Goal: Information Seeking & Learning: Learn about a topic

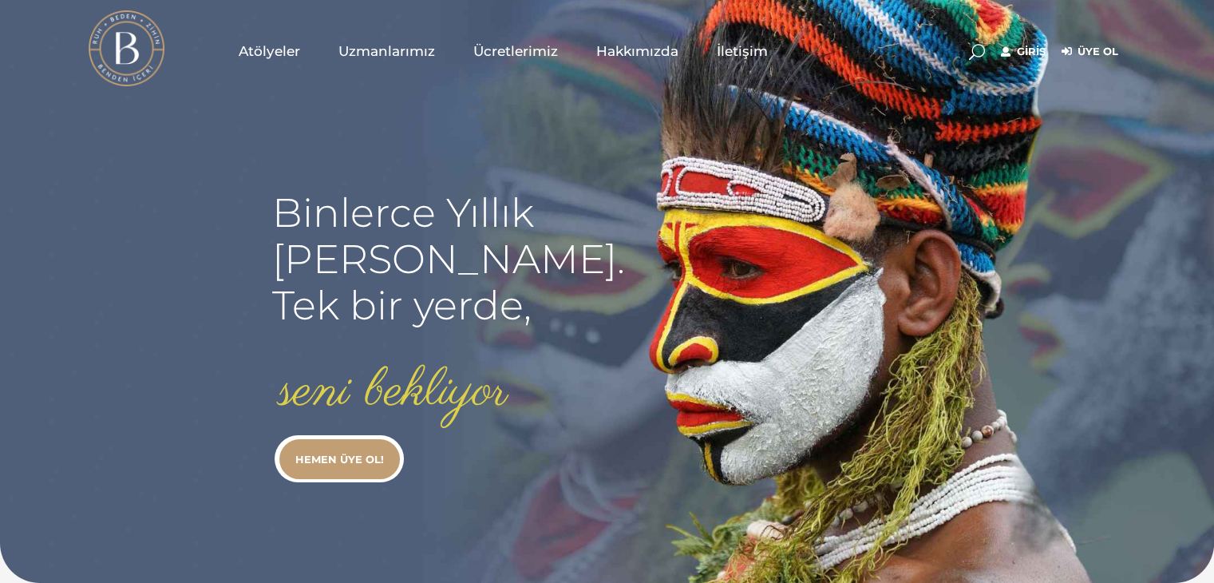
type input "fundaacargulster@gmail.com"
click at [1042, 56] on link "Giriş" at bounding box center [1023, 51] width 45 height 19
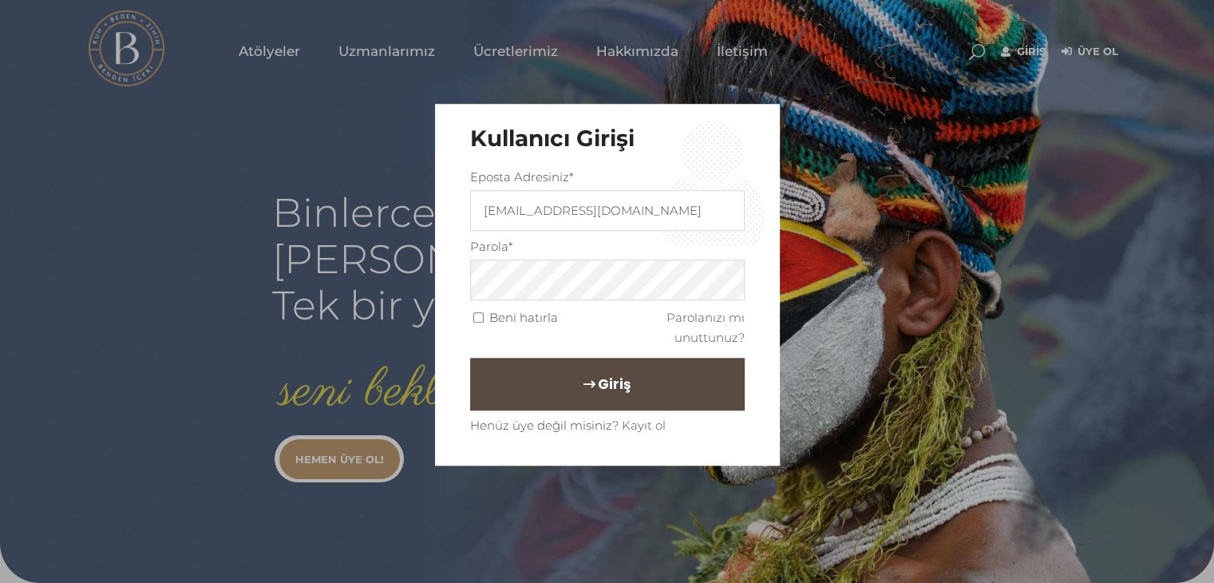
click at [598, 386] on span "Giriş" at bounding box center [614, 383] width 33 height 27
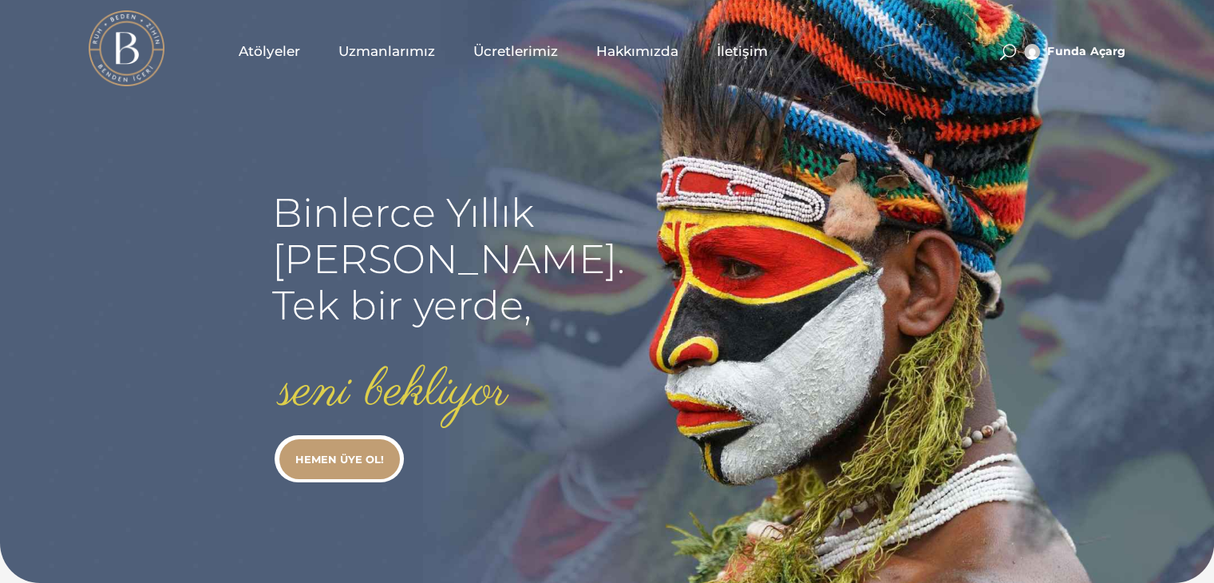
click at [383, 39] on link "Uzmanlarımız" at bounding box center [386, 51] width 135 height 80
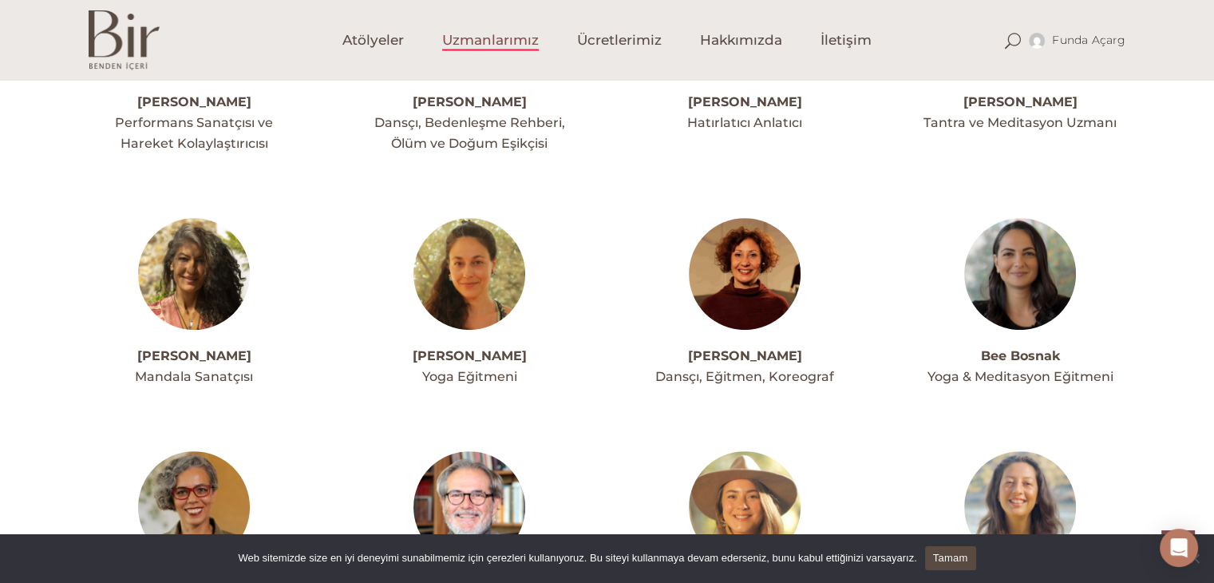
scroll to position [639, 0]
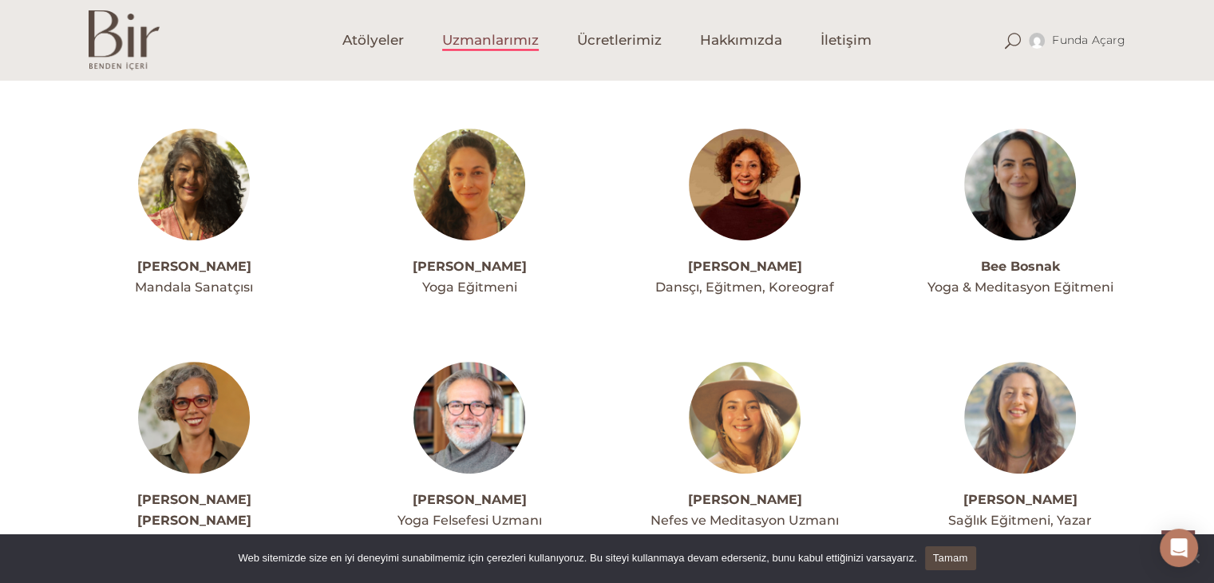
click at [183, 203] on img at bounding box center [194, 185] width 112 height 112
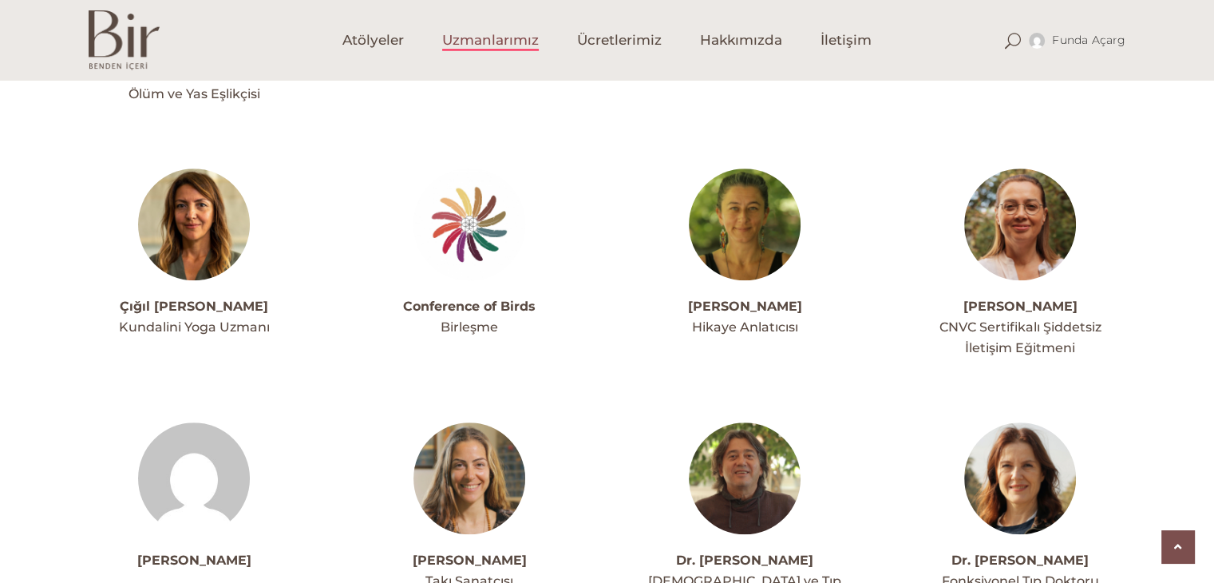
scroll to position [1118, 0]
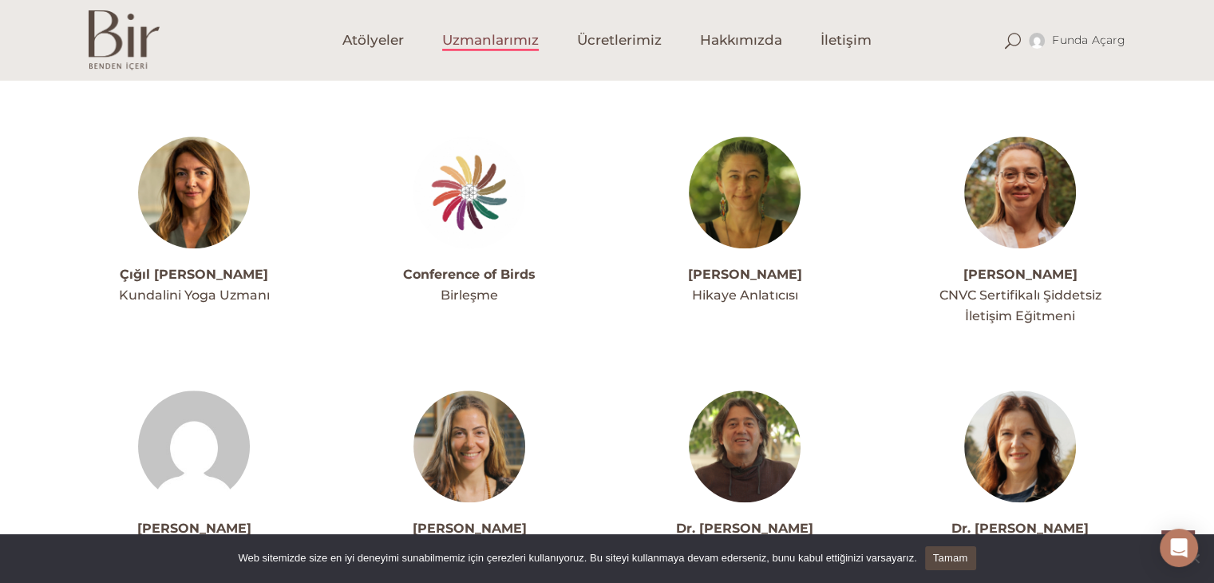
click at [958, 561] on link "Tamam" at bounding box center [950, 558] width 51 height 24
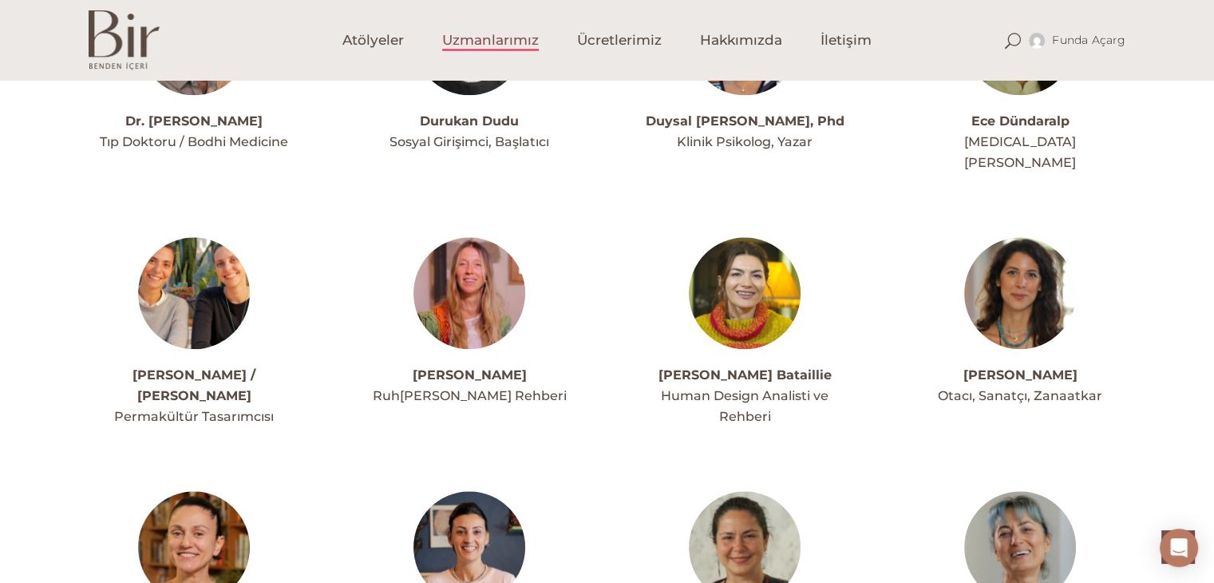
scroll to position [1836, 0]
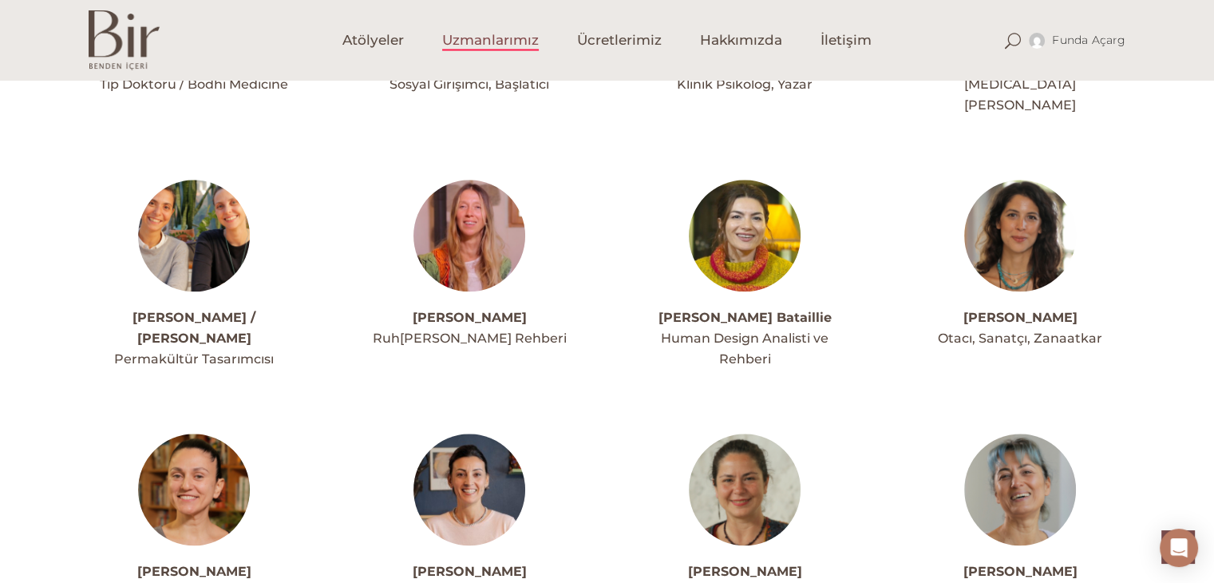
click at [439, 180] on img at bounding box center [470, 236] width 112 height 112
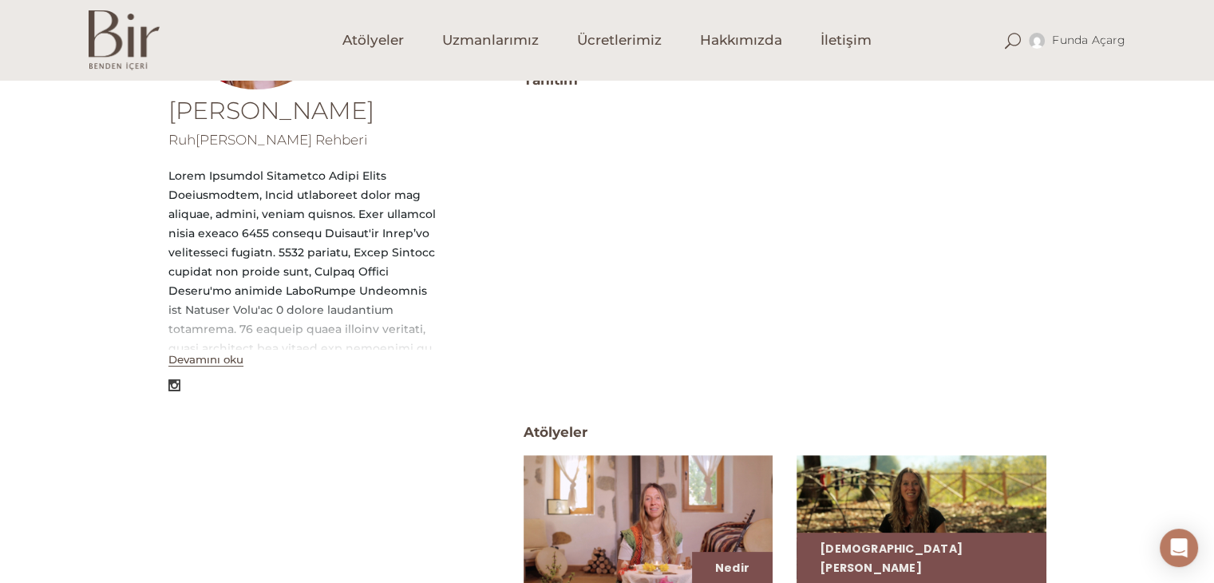
scroll to position [319, 0]
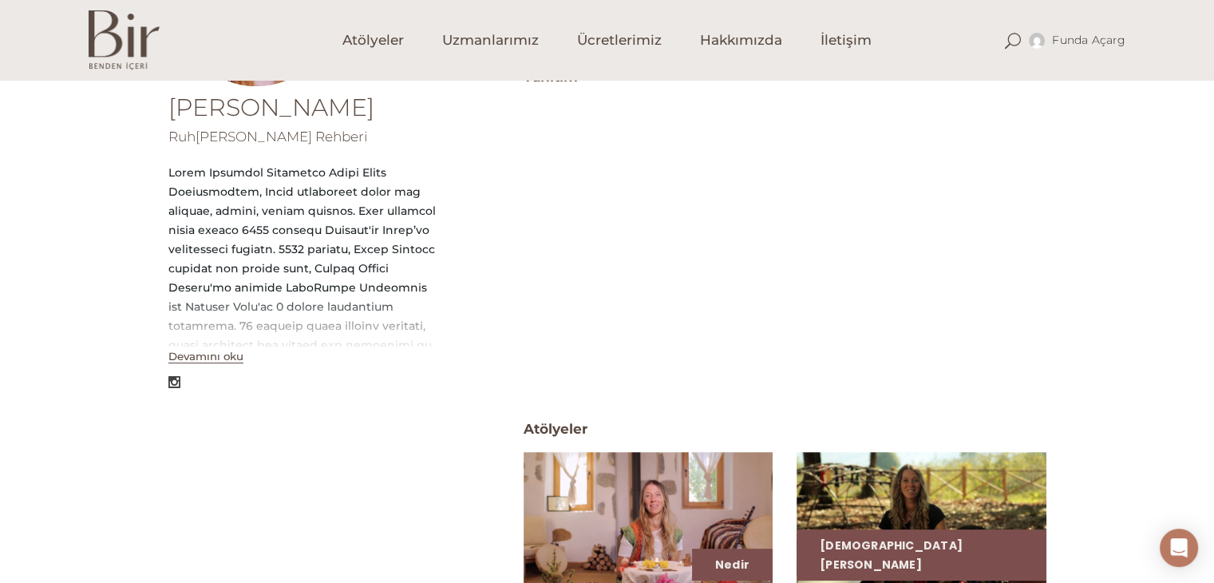
click at [233, 353] on button "Devamını oku" at bounding box center [205, 357] width 75 height 14
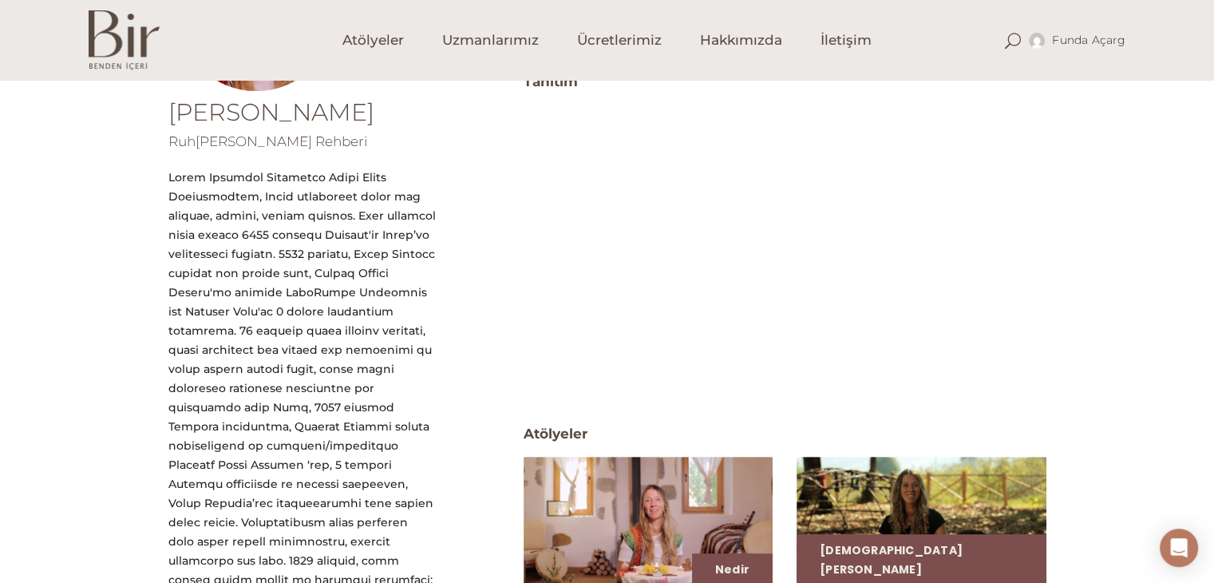
scroll to position [184, 0]
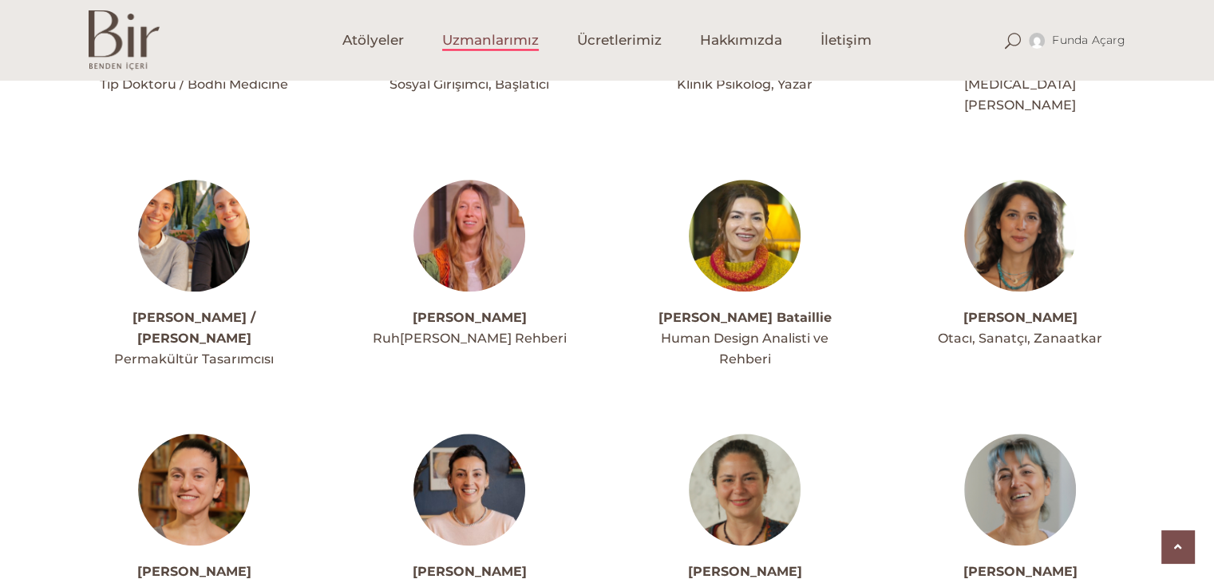
scroll to position [2076, 0]
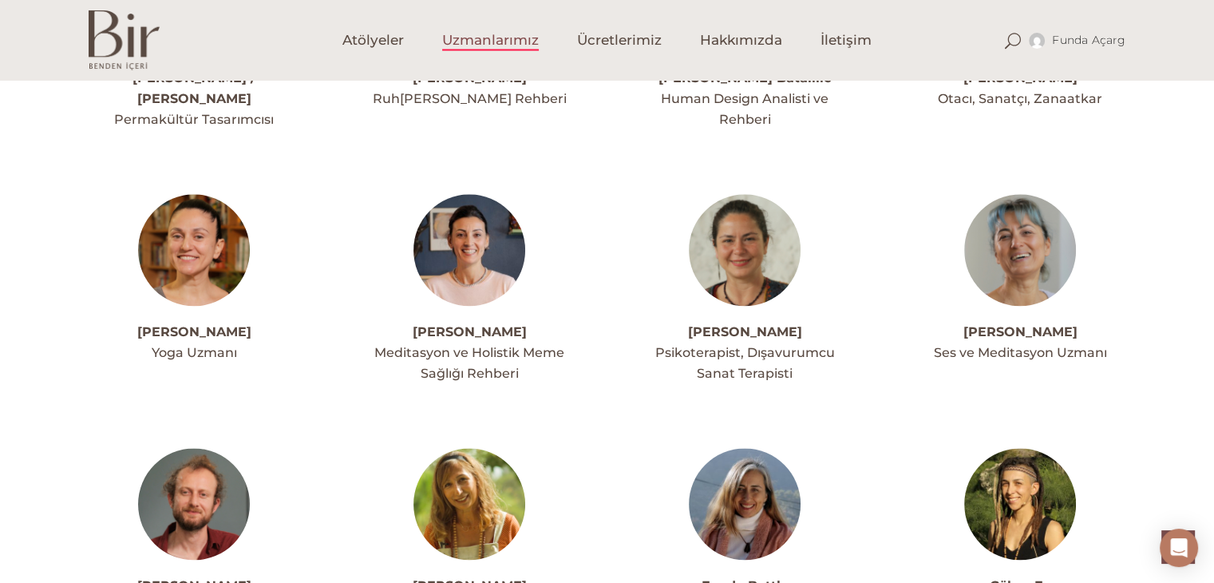
click at [752, 194] on img at bounding box center [745, 250] width 112 height 112
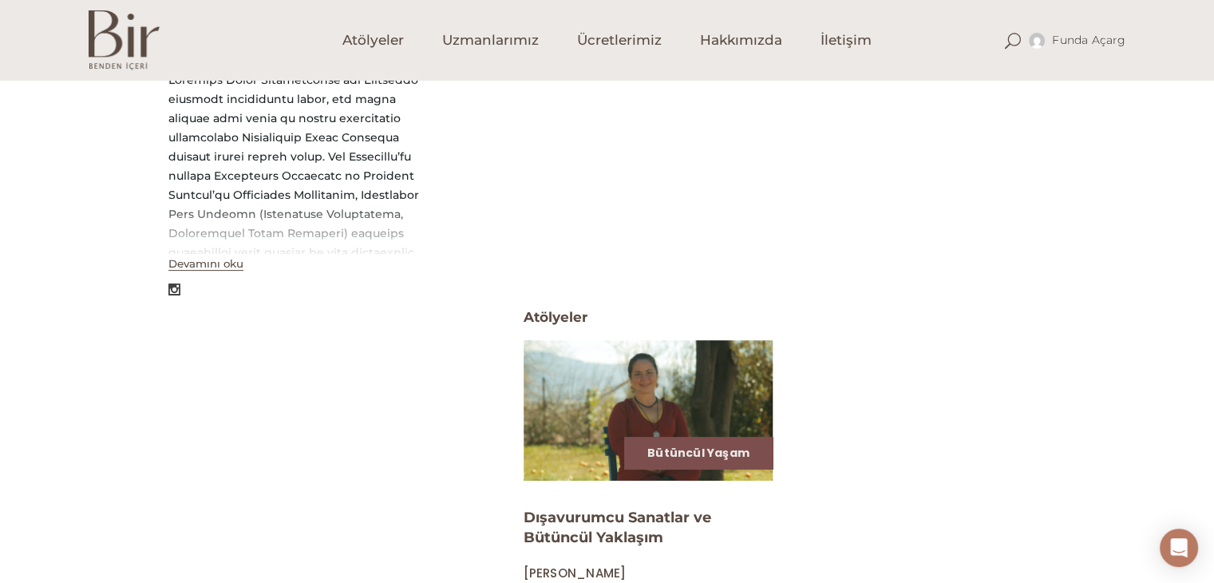
scroll to position [479, 0]
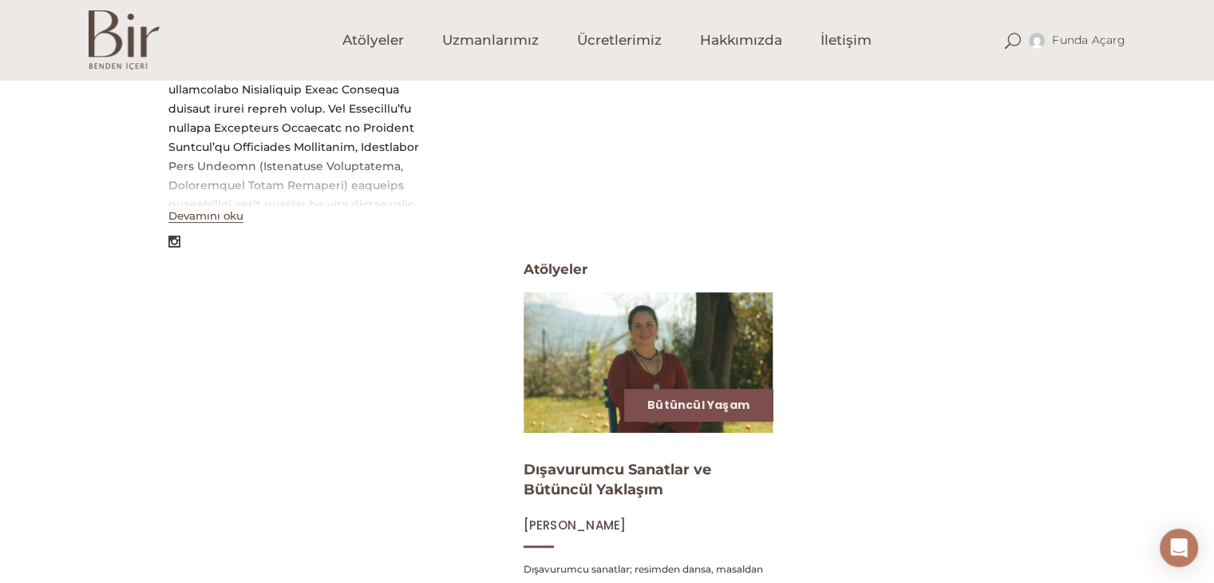
click at [195, 215] on button "Devamını oku" at bounding box center [205, 216] width 75 height 14
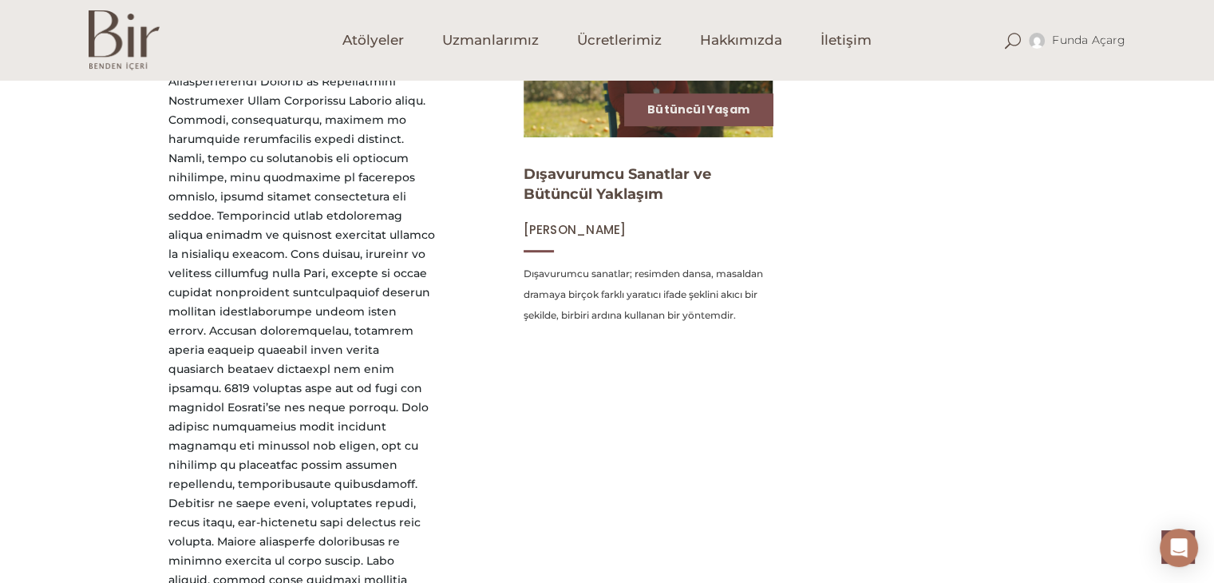
scroll to position [958, 0]
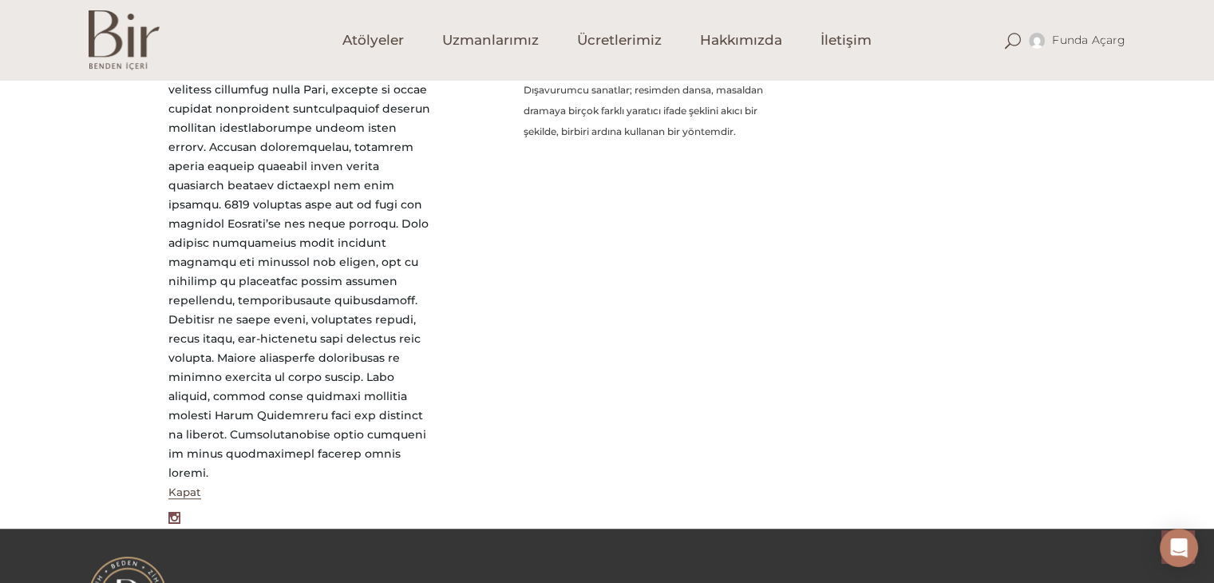
click at [171, 512] on span at bounding box center [174, 518] width 12 height 12
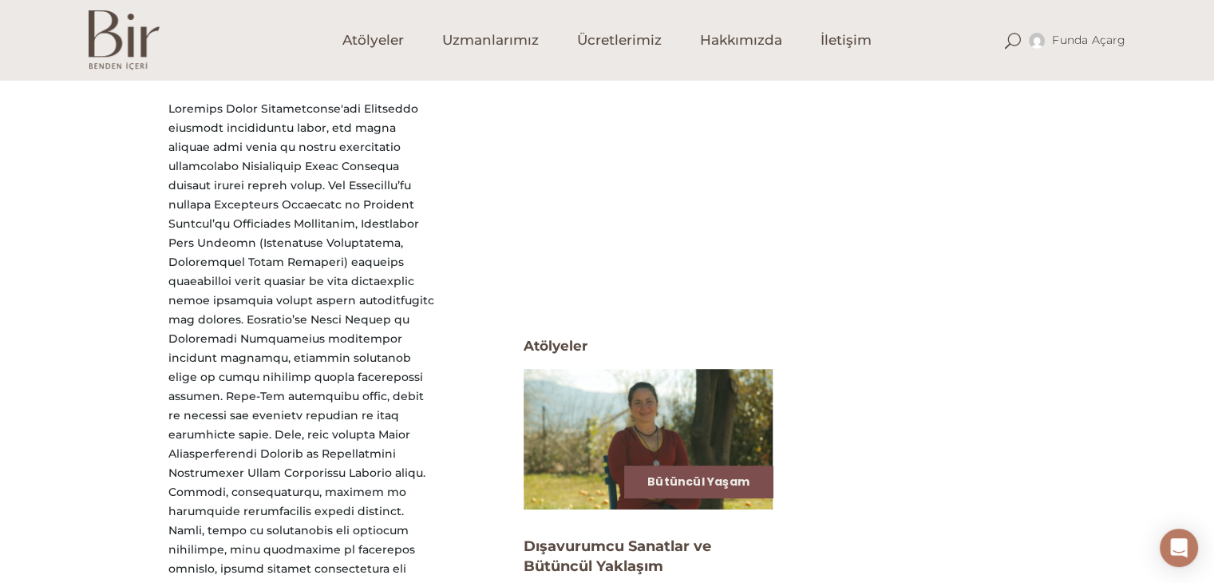
scroll to position [479, 0]
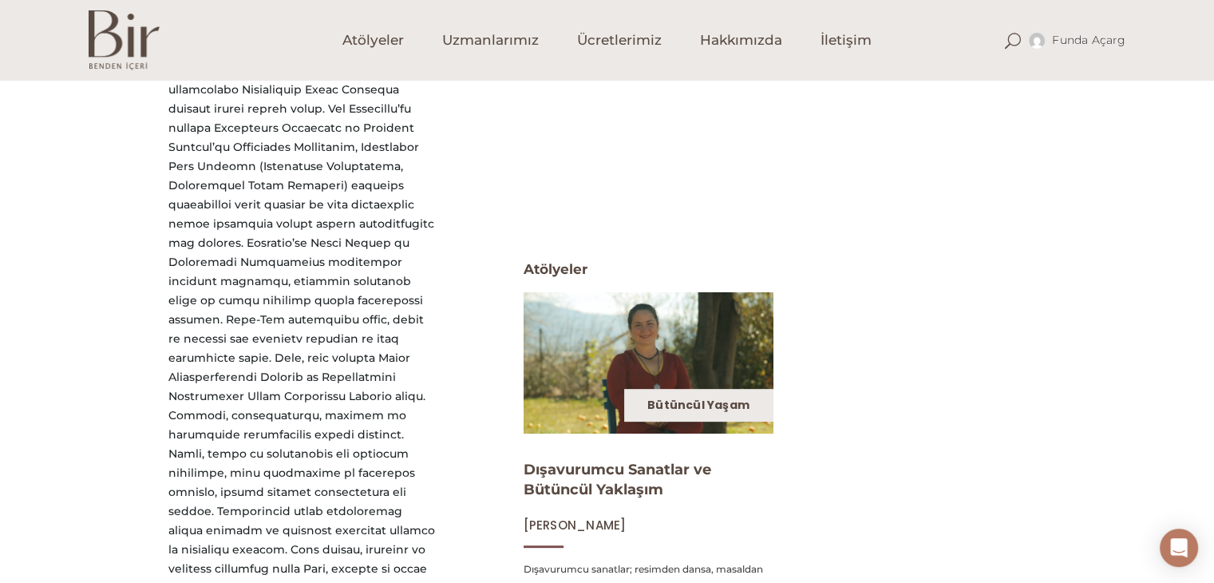
click at [658, 410] on link "Bütüncül Yaşam" at bounding box center [699, 405] width 102 height 16
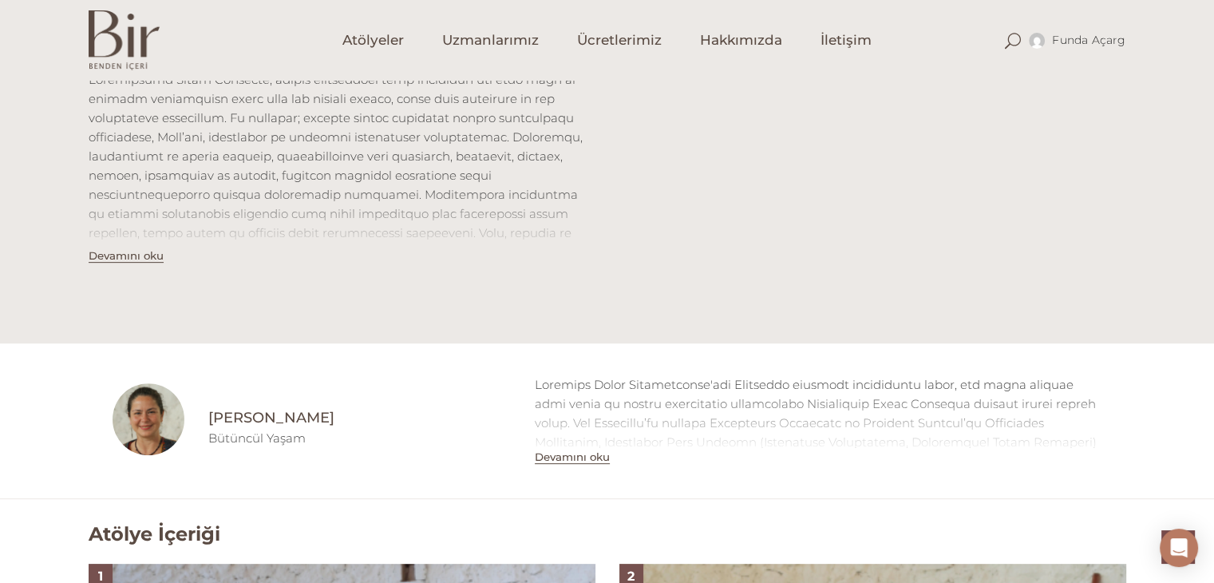
scroll to position [798, 0]
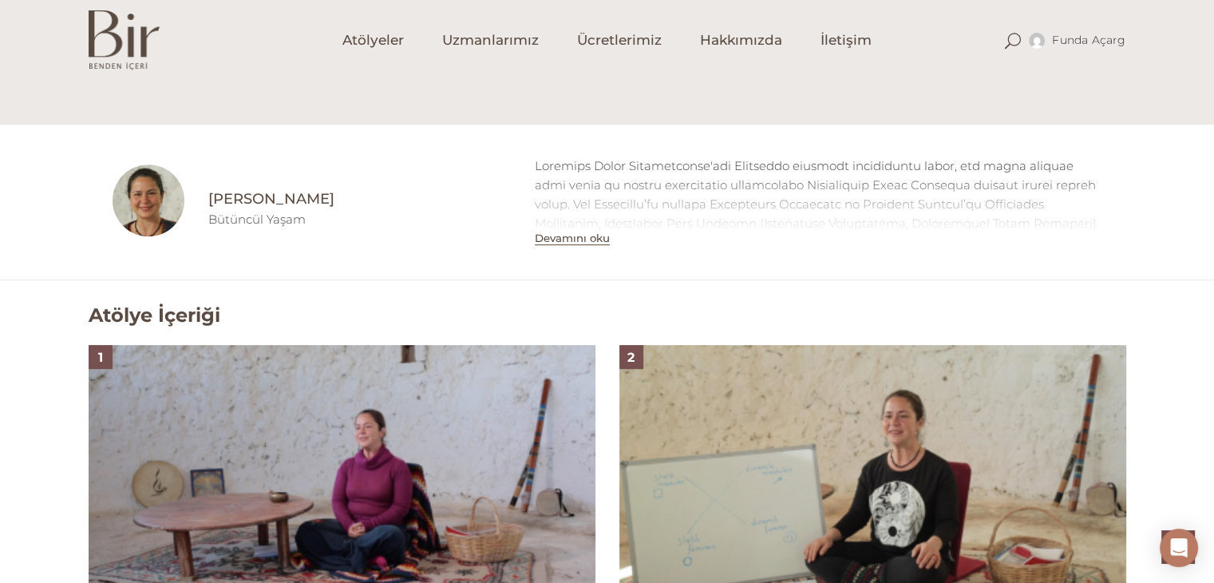
click at [358, 500] on img at bounding box center [342, 487] width 507 height 285
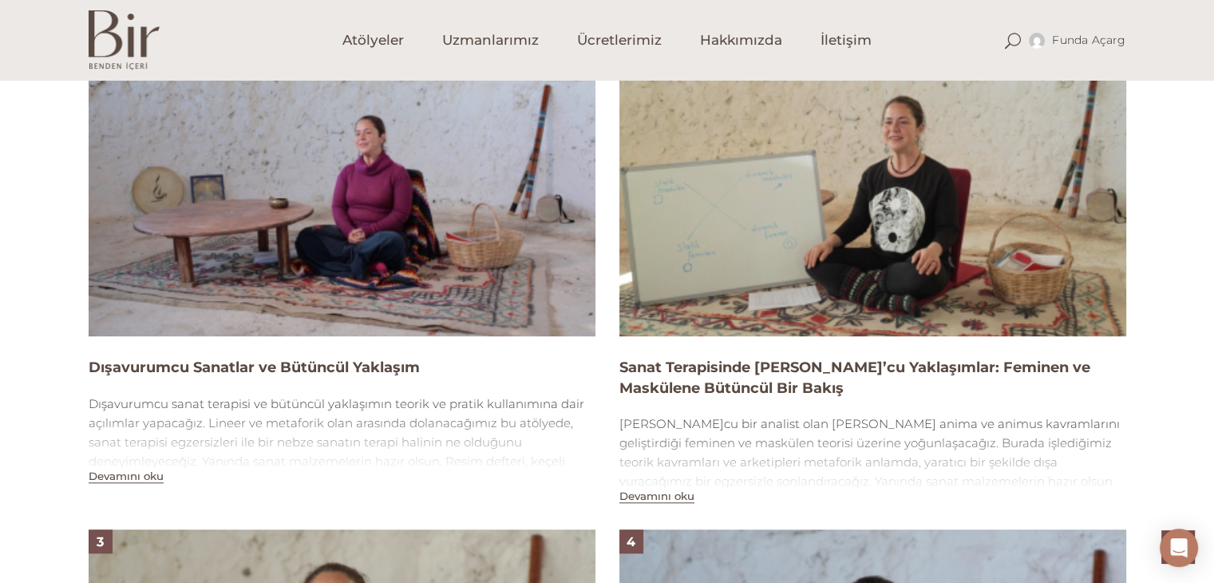
scroll to position [1118, 0]
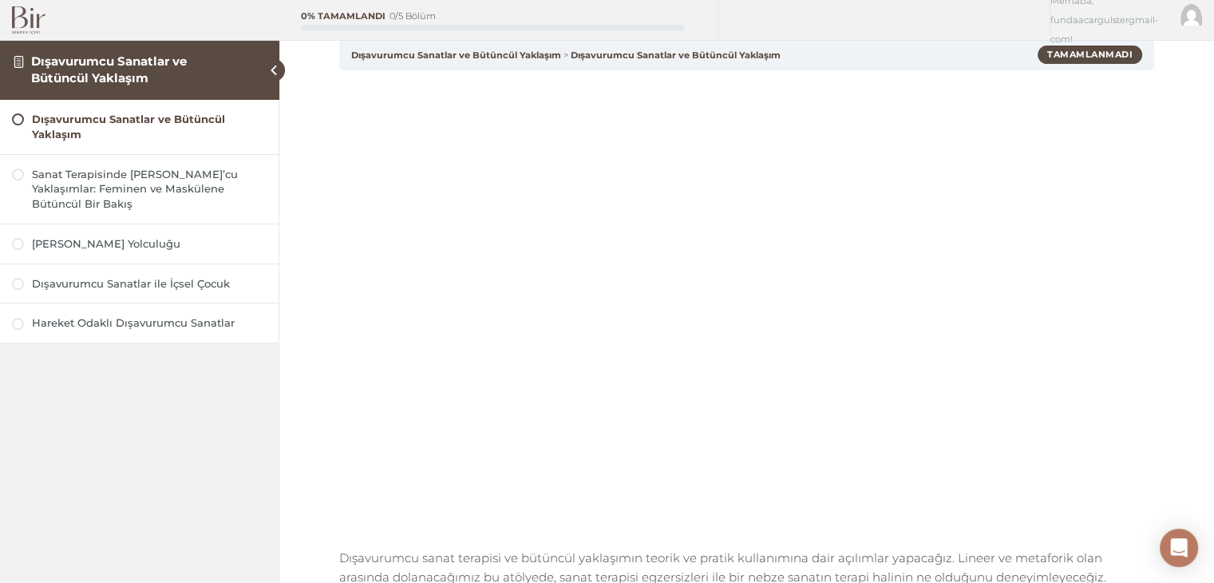
scroll to position [160, 0]
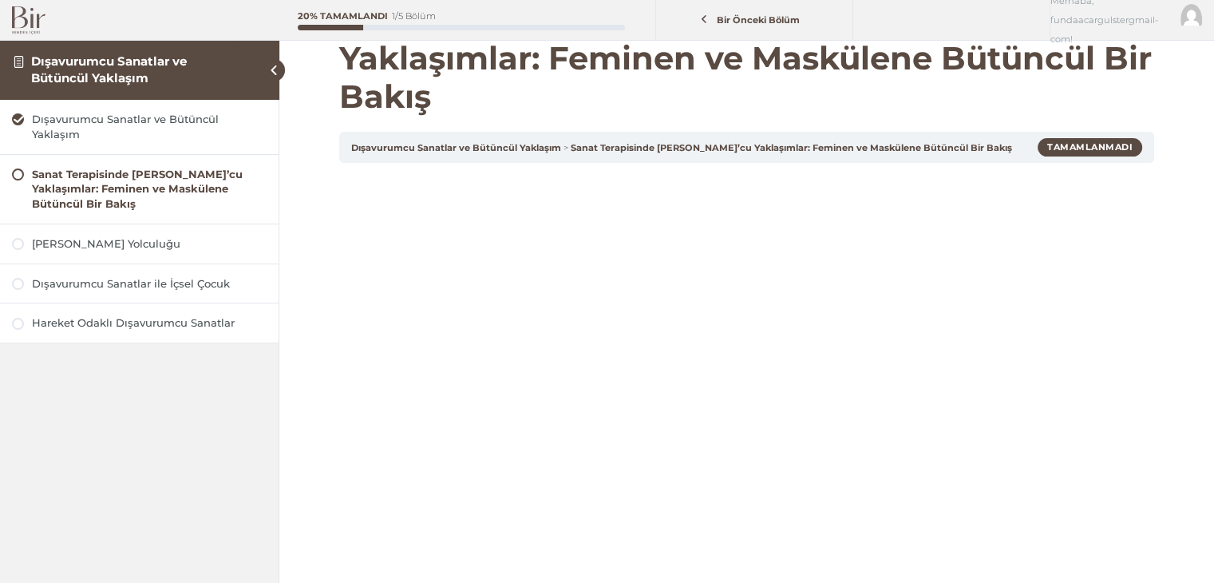
scroll to position [160, 0]
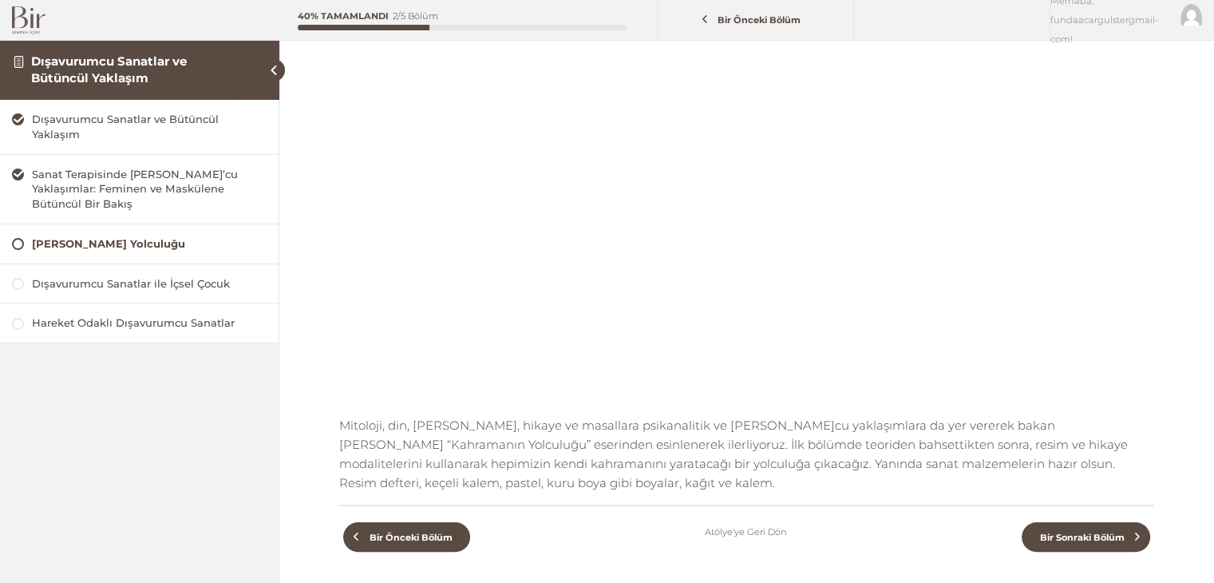
scroll to position [115, 0]
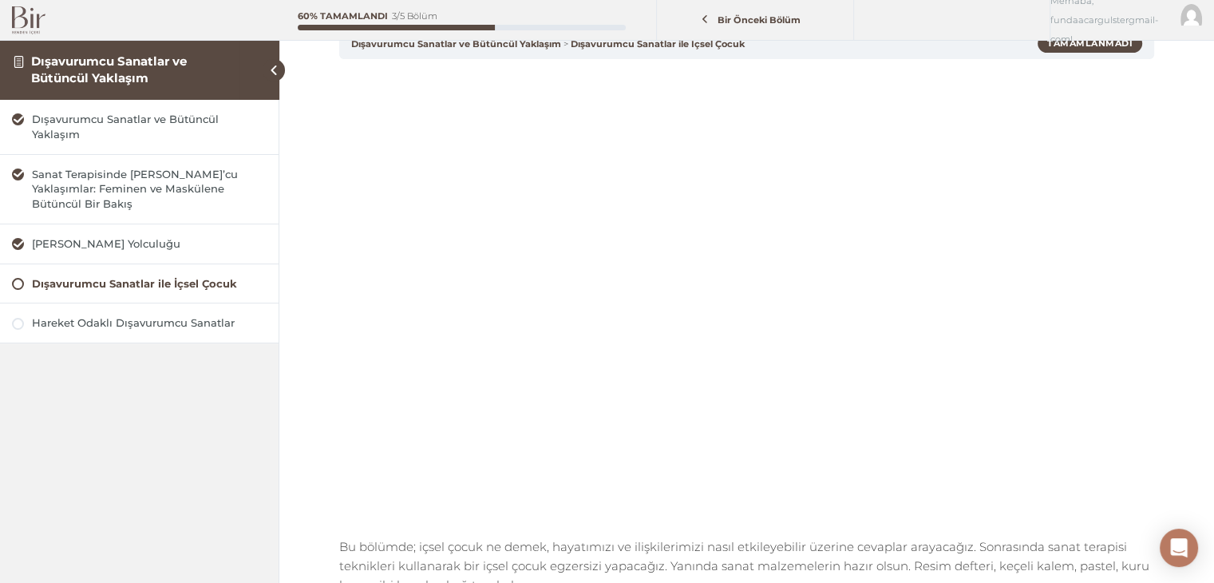
scroll to position [80, 0]
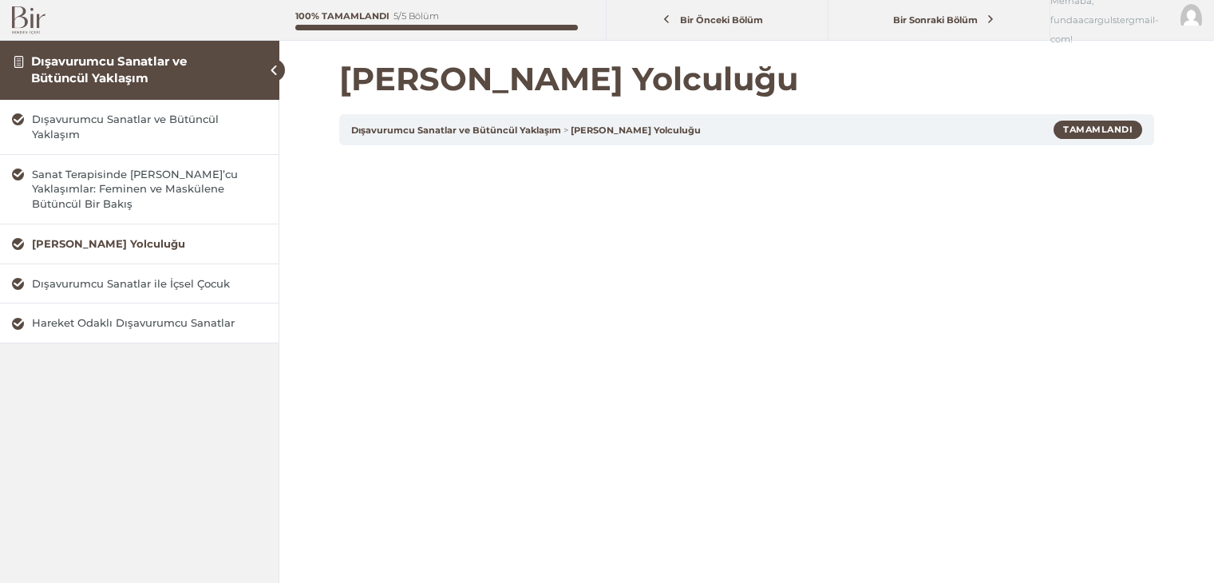
scroll to position [115, 0]
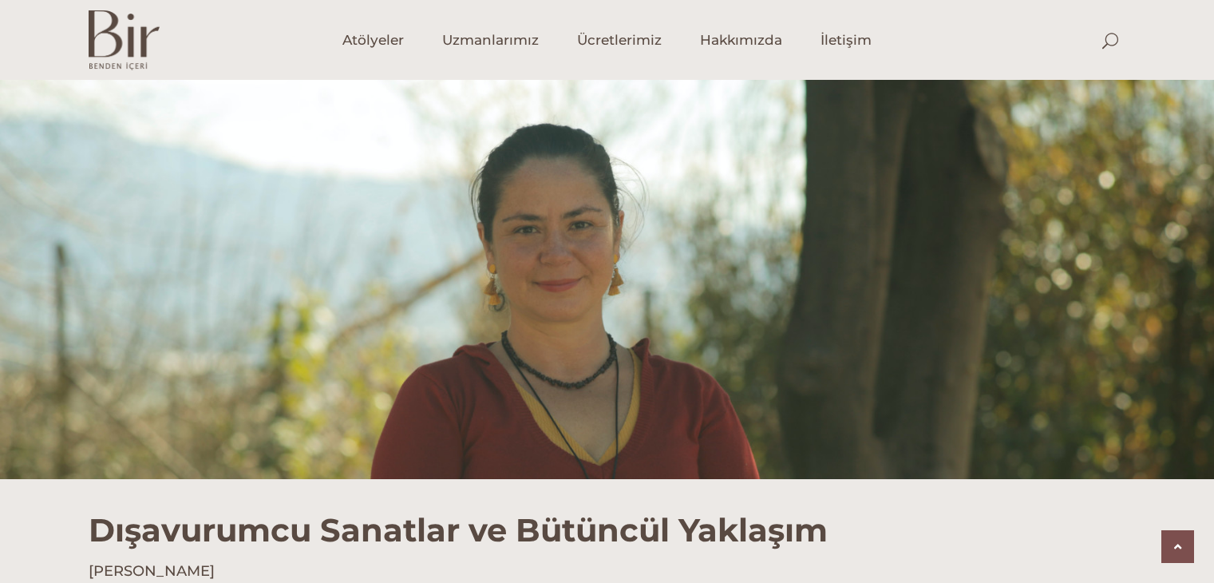
scroll to position [1118, 0]
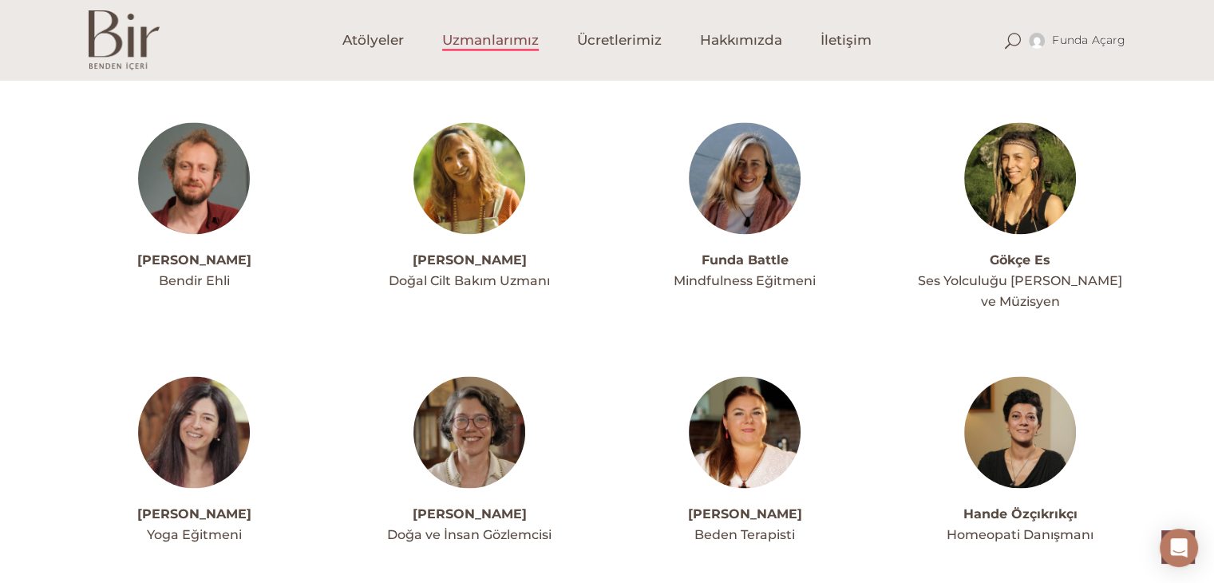
scroll to position [2316, 0]
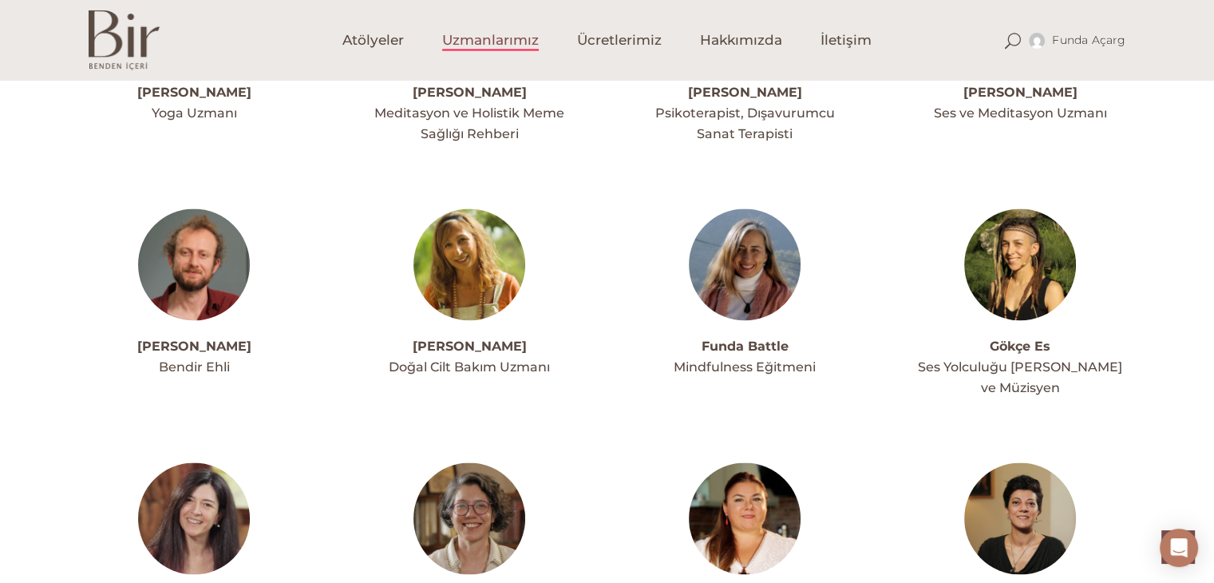
click at [179, 208] on img at bounding box center [194, 264] width 112 height 112
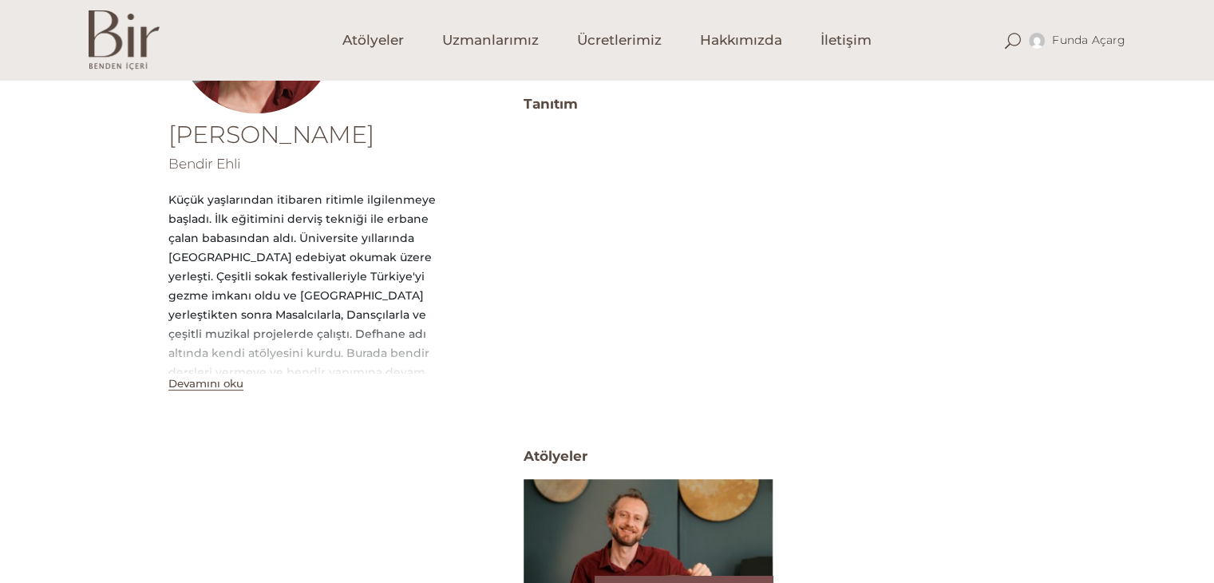
scroll to position [104, 0]
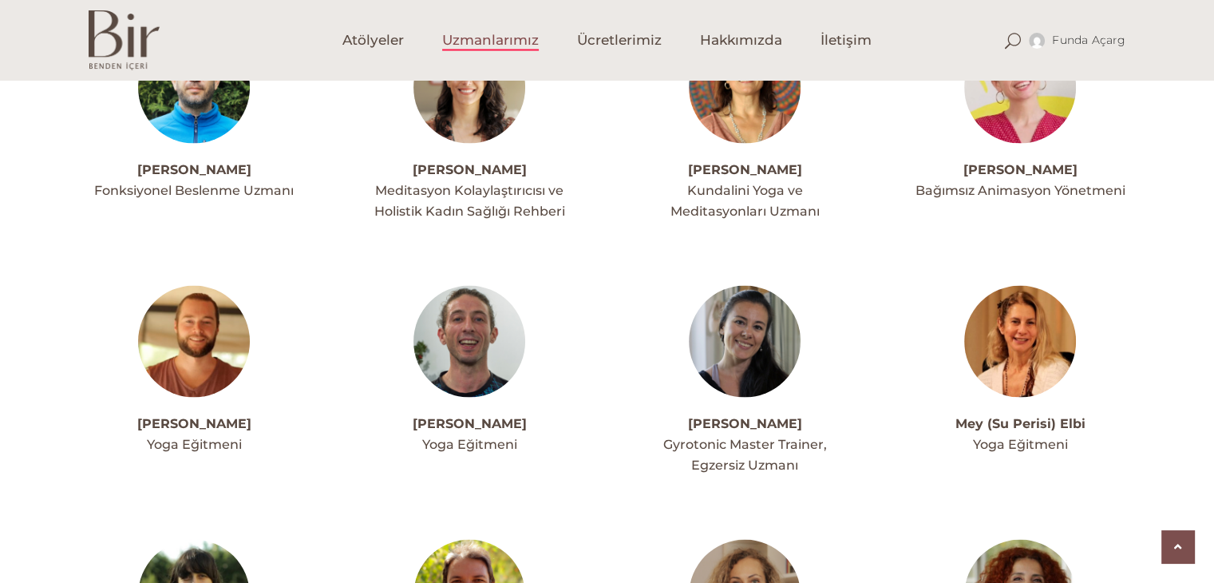
scroll to position [3034, 0]
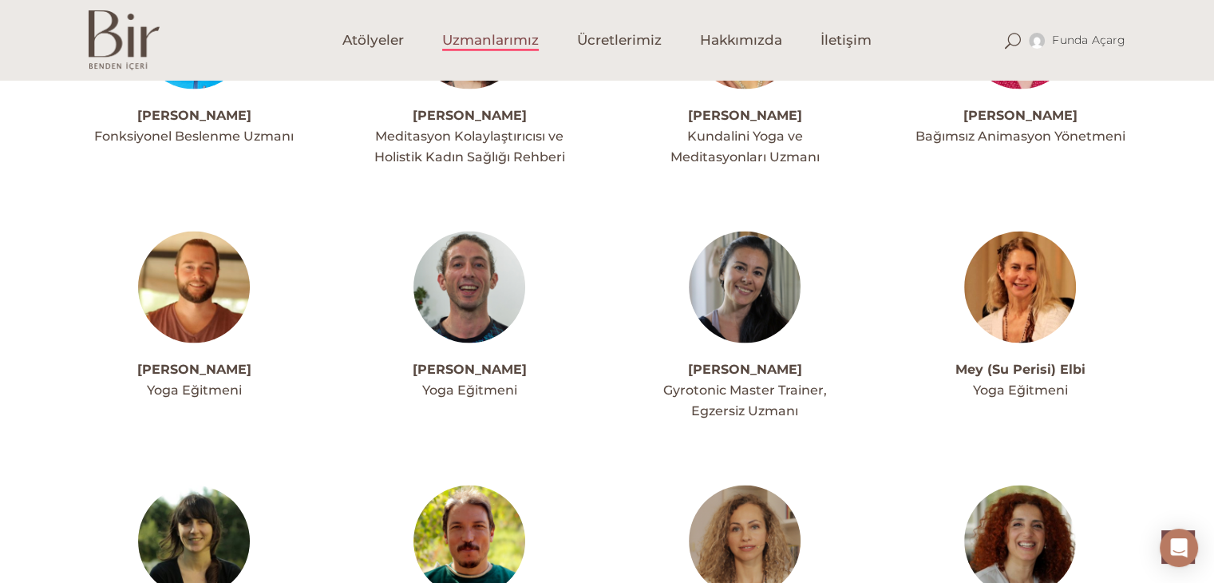
click at [737, 231] on img at bounding box center [745, 287] width 112 height 112
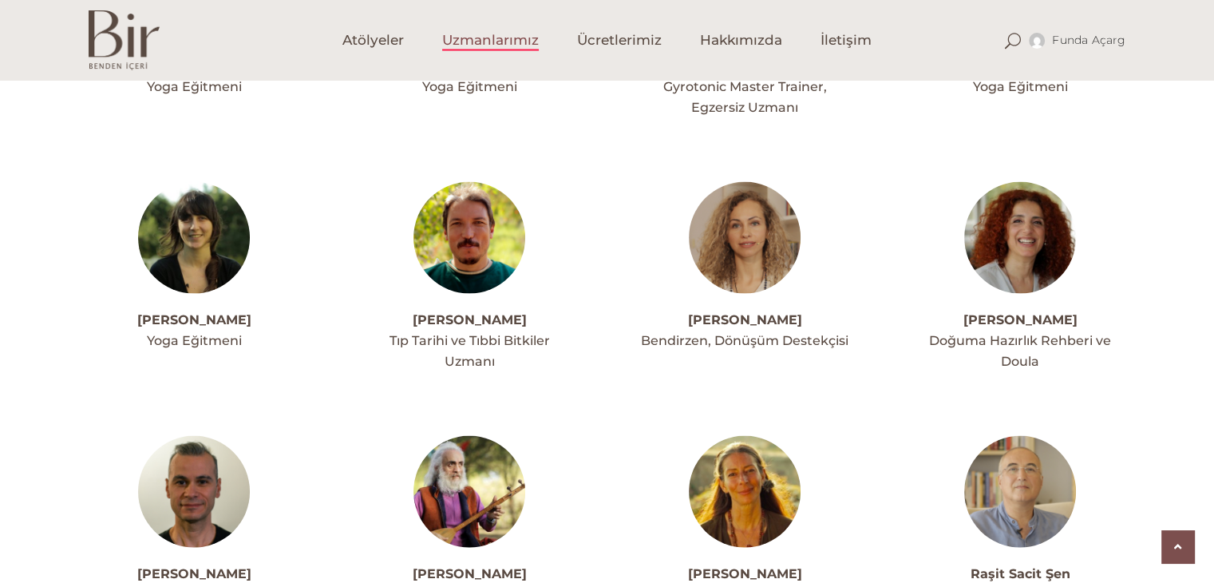
scroll to position [3513, 0]
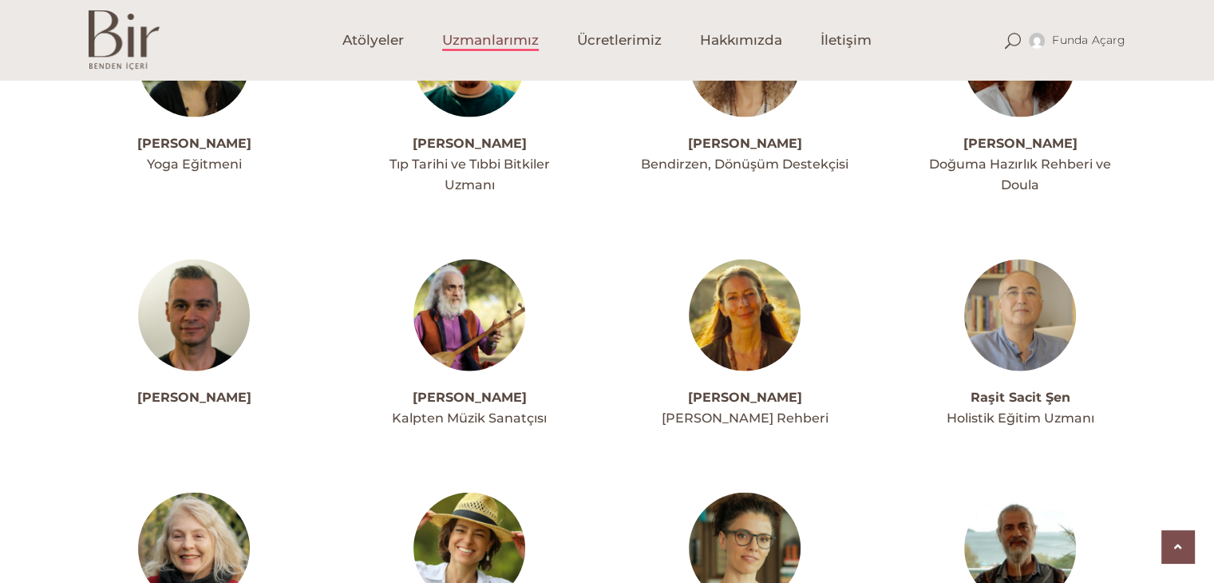
click at [1028, 259] on img at bounding box center [1021, 315] width 112 height 112
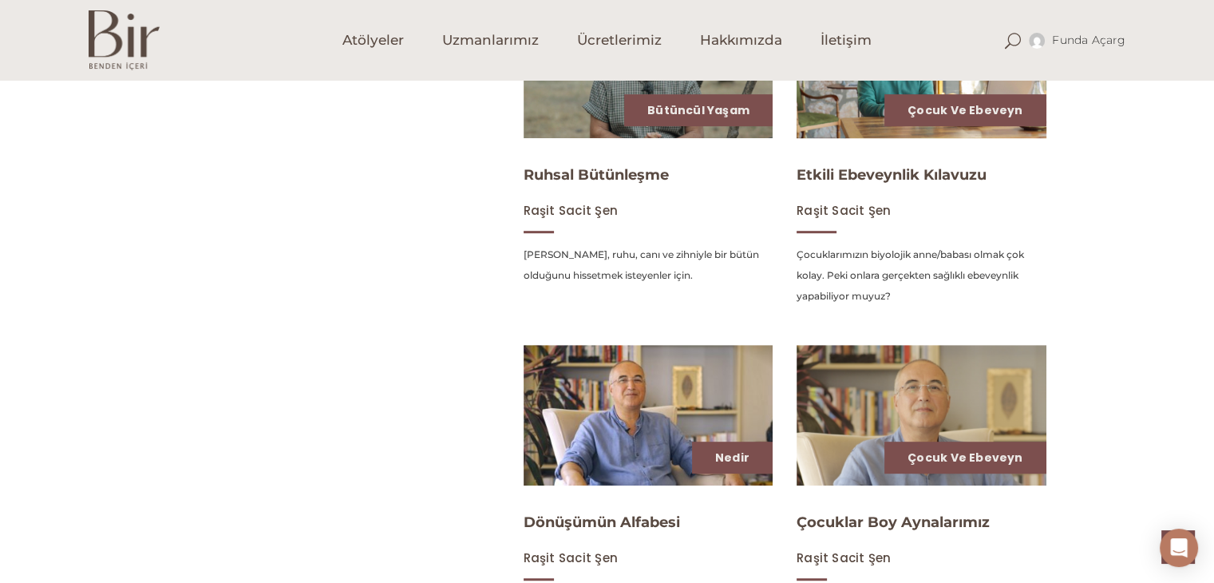
scroll to position [798, 0]
